Goal: Navigation & Orientation: Find specific page/section

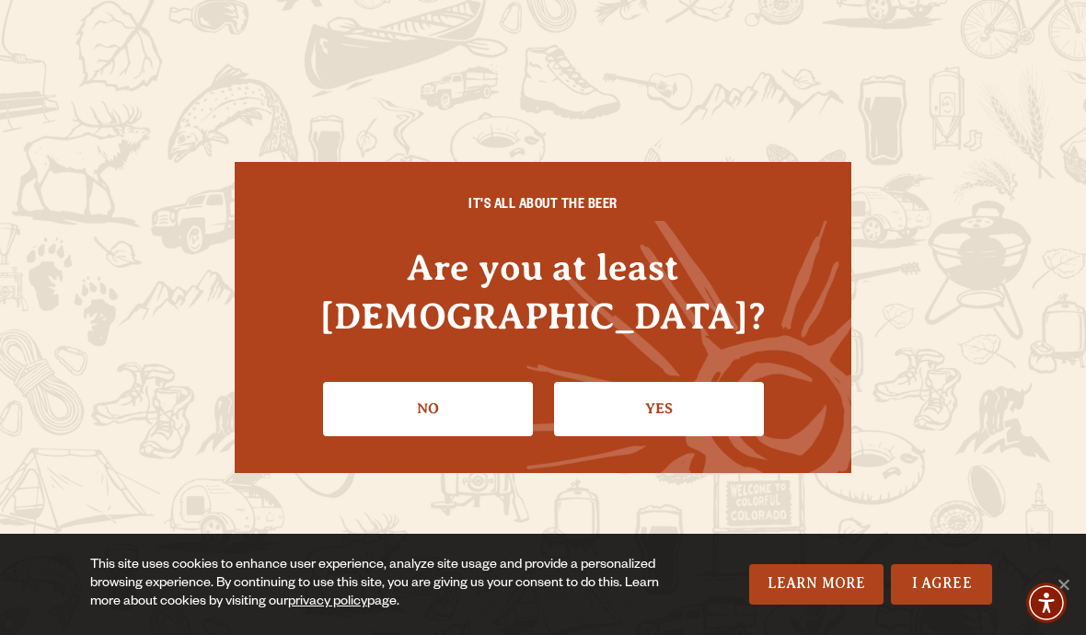
scroll to position [120, 0]
click at [684, 391] on link "Yes" at bounding box center [659, 408] width 210 height 53
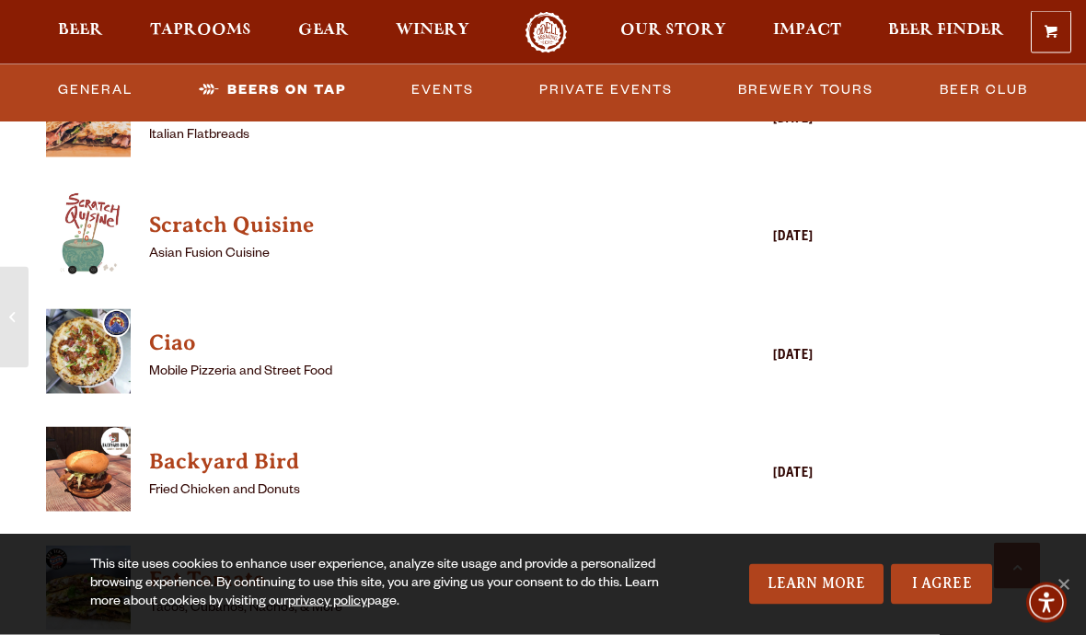
scroll to position [4405, 0]
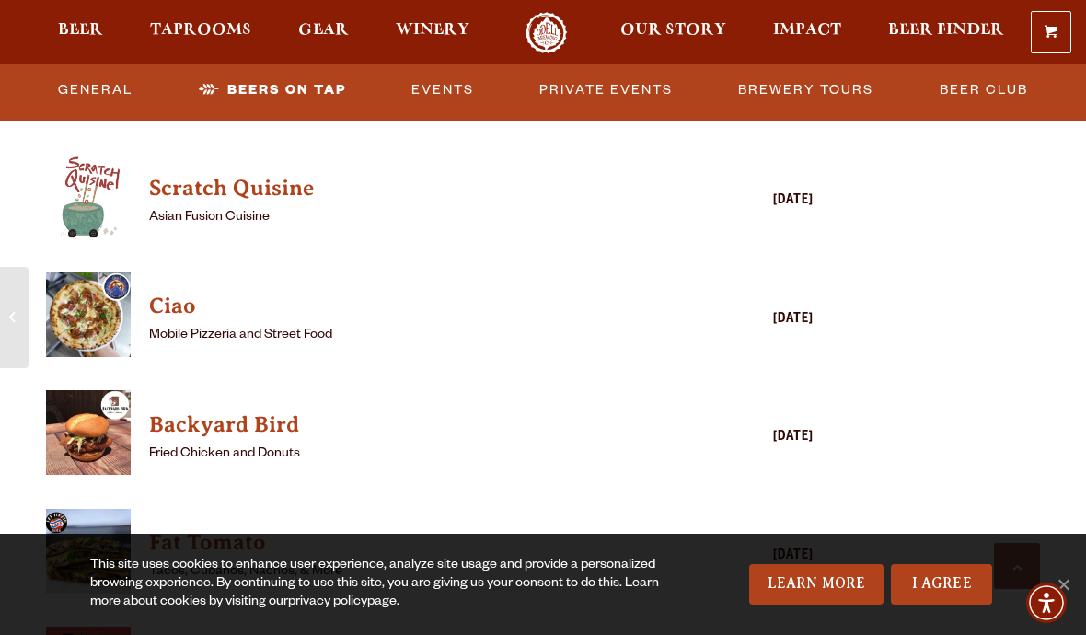
click at [976, 84] on link "Beer Club" at bounding box center [983, 90] width 103 height 42
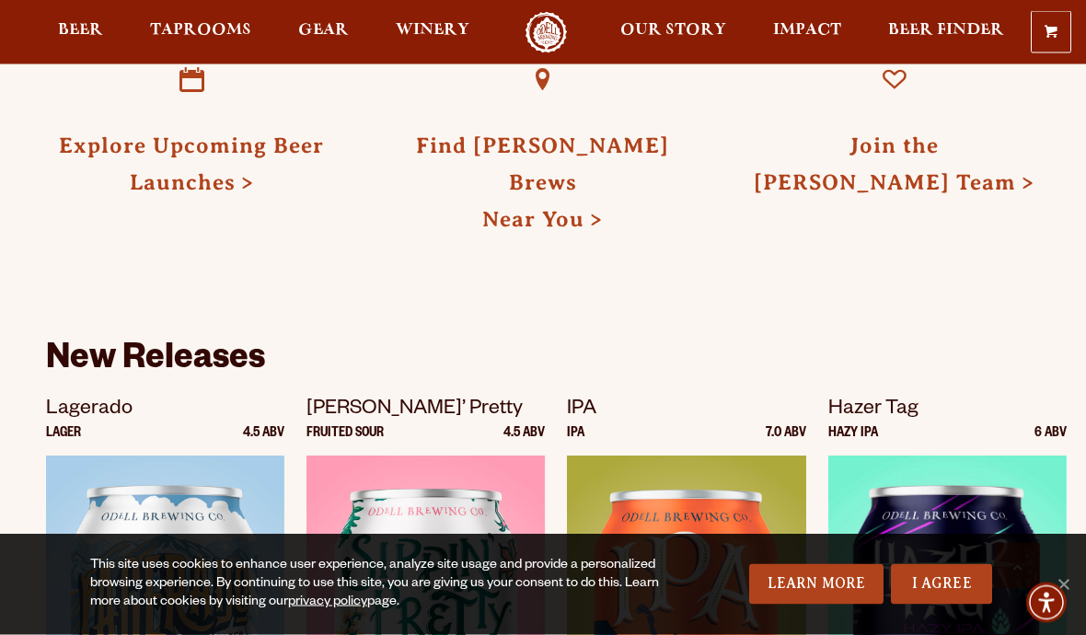
scroll to position [755, 0]
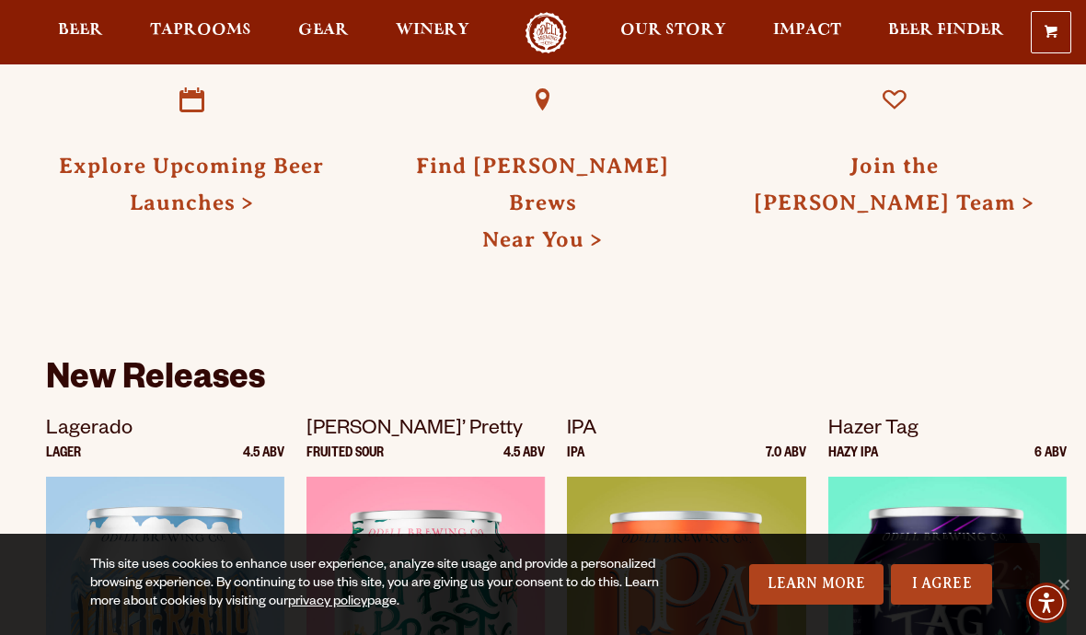
click at [210, 177] on link "Explore Upcoming Beer Launches" at bounding box center [191, 184] width 265 height 61
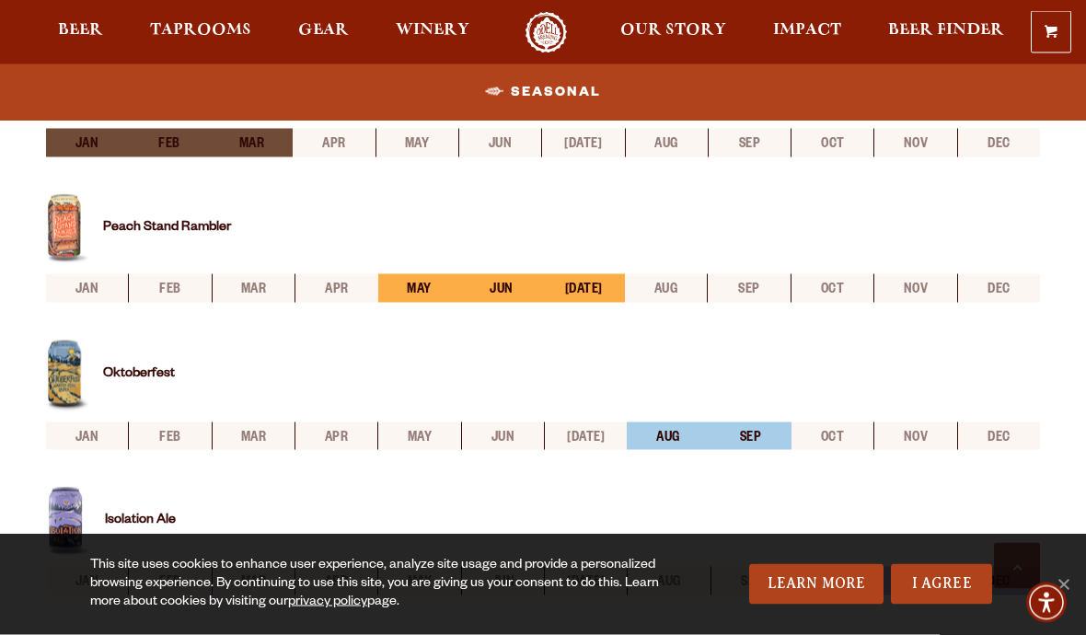
scroll to position [735, 0]
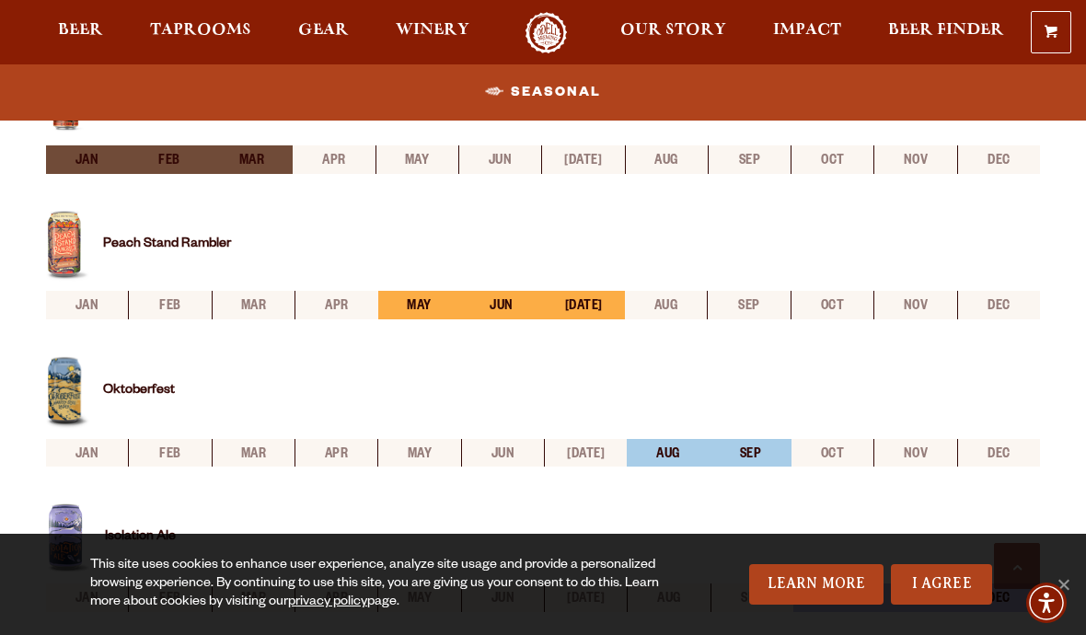
click at [199, 17] on link "Taprooms" at bounding box center [200, 32] width 125 height 41
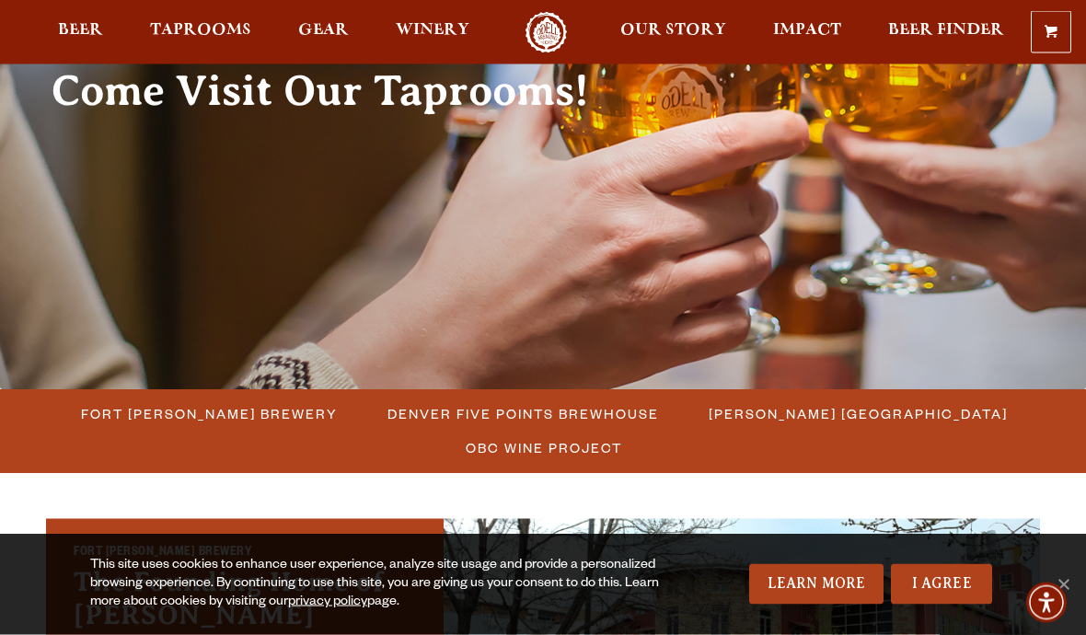
scroll to position [209, 0]
click at [214, 408] on span "Fort Collins Brewery" at bounding box center [209, 413] width 257 height 27
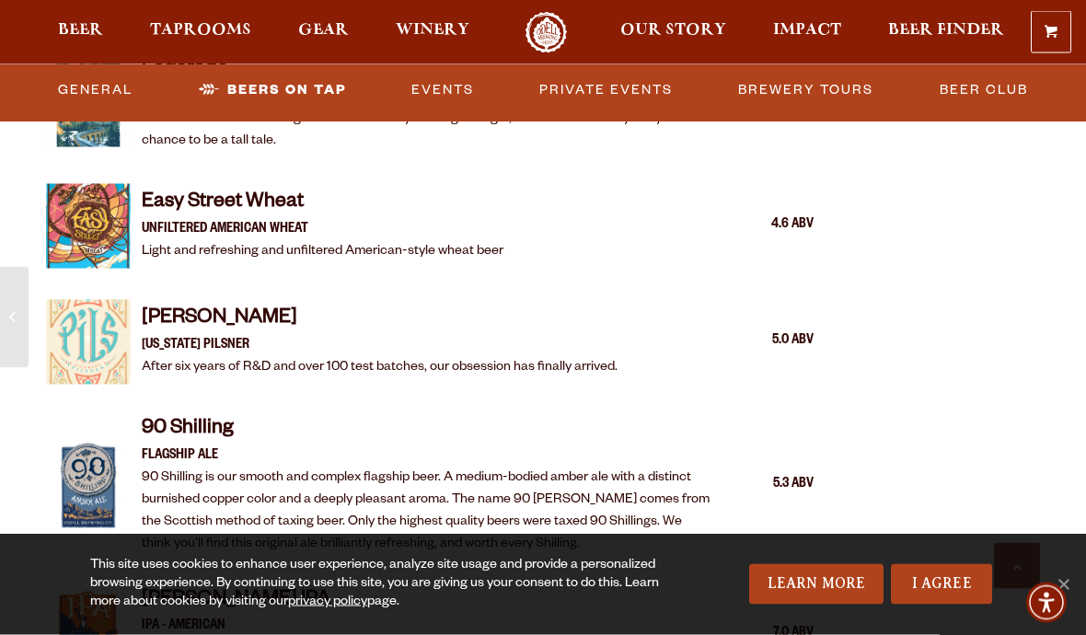
scroll to position [1828, 0]
